Goal: Find specific page/section: Find specific page/section

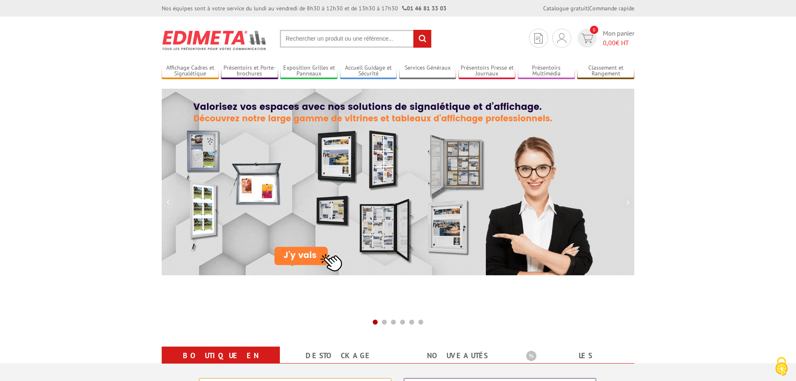
click at [325, 49] on section "Je me connecte Nouveau client ? Inscrivez-vous 0 Mon panier 0,00 € HT recherche…" at bounding box center [398, 36] width 472 height 39
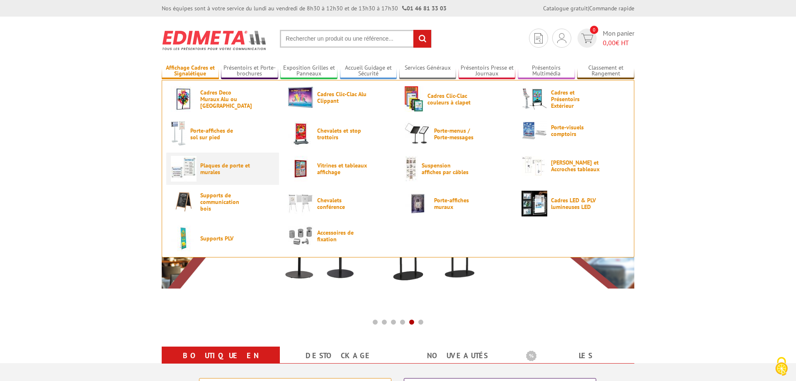
click at [222, 167] on span "Plaques de porte et murales" at bounding box center [225, 168] width 50 height 13
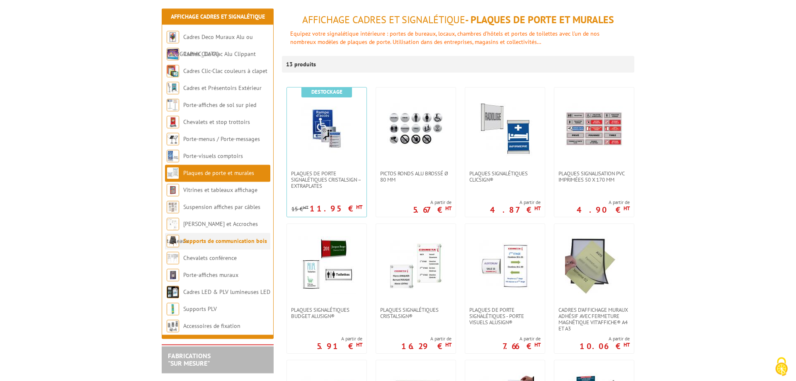
scroll to position [169, 0]
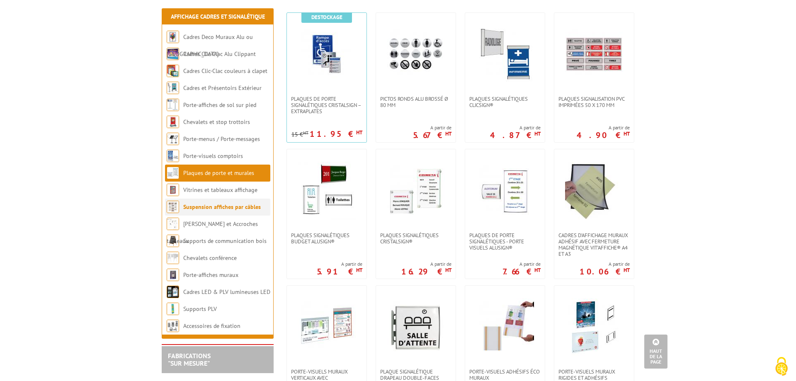
click at [237, 211] on li "Suspension affiches par câbles" at bounding box center [217, 207] width 105 height 17
click at [231, 210] on link "Suspension affiches par câbles" at bounding box center [222, 206] width 78 height 7
